Goal: Browse casually

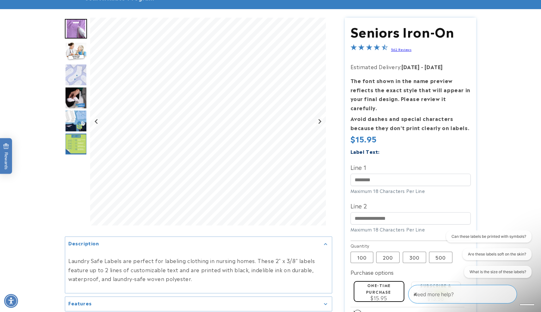
scroll to position [57, 0]
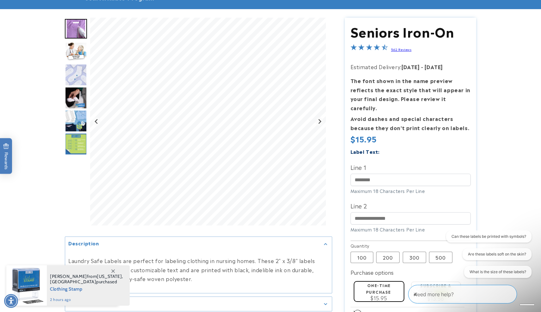
click at [77, 144] on img "Go to slide 6" at bounding box center [76, 144] width 22 height 22
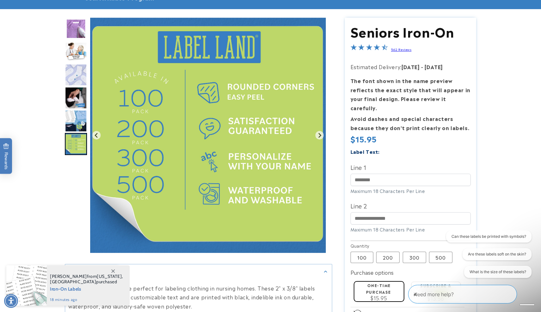
click at [75, 94] on img "Go to slide 4" at bounding box center [76, 98] width 22 height 22
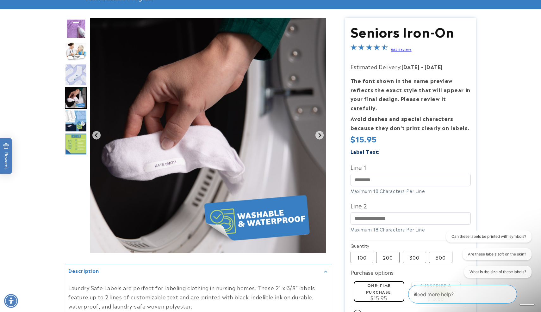
click at [78, 72] on img "Go to slide 3" at bounding box center [76, 75] width 22 height 22
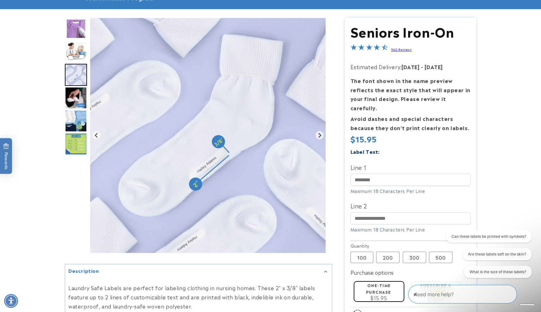
click at [74, 31] on img "Go to slide 1" at bounding box center [76, 29] width 22 height 20
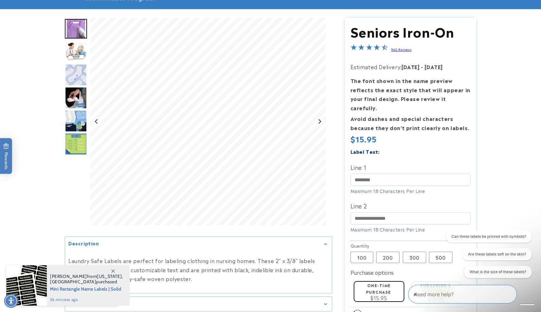
click at [78, 55] on img "Go to slide 2" at bounding box center [76, 52] width 22 height 20
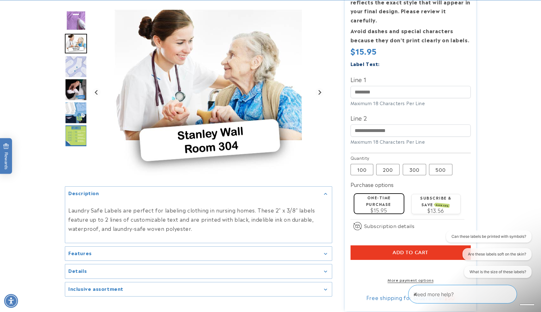
scroll to position [145, 0]
